Goal: Task Accomplishment & Management: Check status

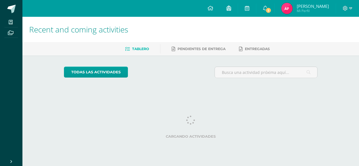
click at [238, 7] on link at bounding box center [229, 8] width 18 height 17
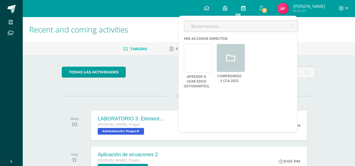
click at [249, 8] on link at bounding box center [243, 8] width 18 height 17
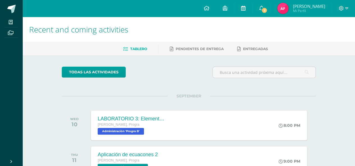
click at [249, 8] on link at bounding box center [243, 8] width 18 height 17
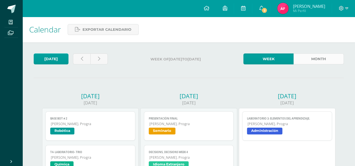
click at [326, 57] on link "Month" at bounding box center [318, 59] width 50 height 11
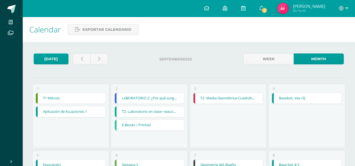
click at [95, 93] on link "T1 Mitosis" at bounding box center [71, 98] width 70 height 11
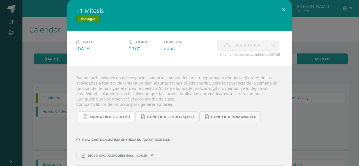
click at [105, 115] on span "Tarea biologia.pdf" at bounding box center [110, 117] width 42 height 4
click at [67, 80] on div "Buena tarde jóvenes en este espacio comparto con ustedes un cronograma en donde…" at bounding box center [179, 129] width 224 height 127
click at [10, 6] on div "T1 Mitosis Biología Date: [DATE] Hora: 20:00 Division: Zona" at bounding box center [179, 96] width 355 height 193
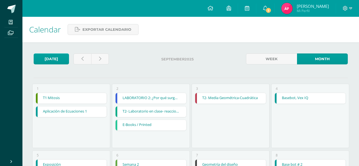
click at [10, 6] on div "T1 Mitosis Biología Date: Monday 01 de September Hora: 20:00 Division: Zona" at bounding box center [179, 96] width 355 height 193
click at [10, 6] on span at bounding box center [11, 9] width 8 height 8
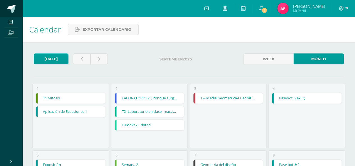
click at [10, 6] on span at bounding box center [11, 9] width 8 height 8
click at [263, 6] on icon at bounding box center [261, 8] width 4 height 5
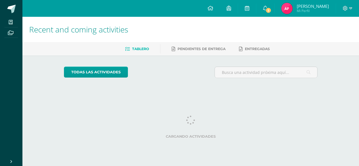
click at [268, 6] on link "2" at bounding box center [265, 8] width 18 height 17
